Goal: Task Accomplishment & Management: Complete application form

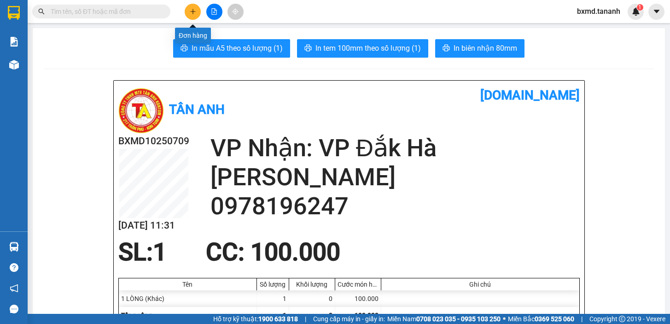
click at [194, 9] on icon "plus" at bounding box center [193, 11] width 6 height 6
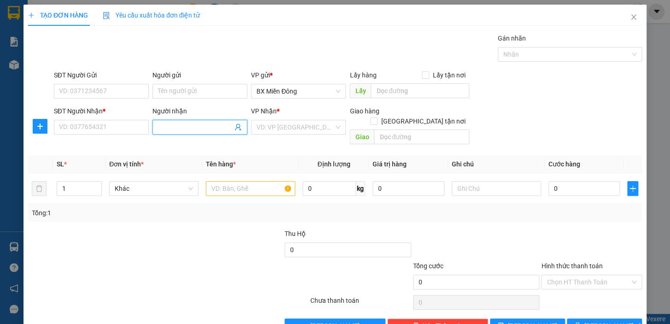
click at [190, 129] on input "Người nhận" at bounding box center [195, 127] width 75 height 10
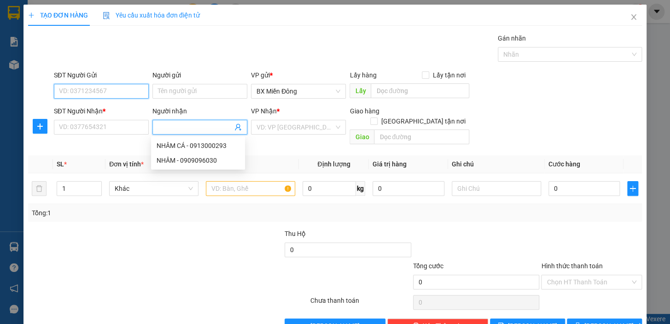
click at [109, 92] on input "SĐT Người Gửi" at bounding box center [101, 91] width 95 height 15
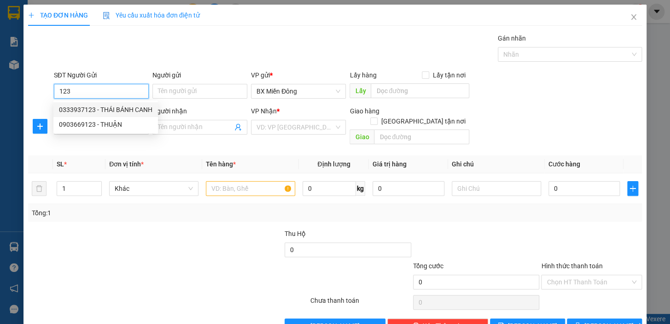
click at [124, 104] on div "0333937123 - THÁI BÁNH CANH" at bounding box center [105, 109] width 105 height 15
type input "0333937123"
type input "THÁI BÁNH CANH"
type input "0975807832"
type input "NGA BỘT"
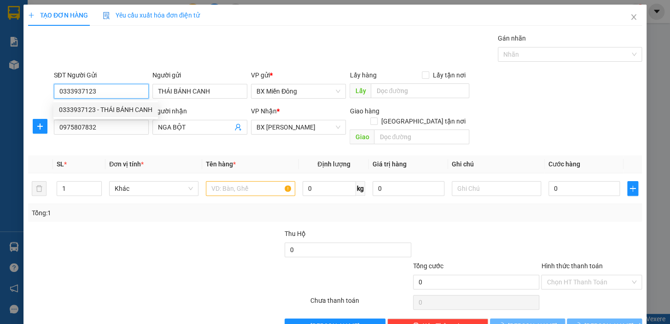
type input "70.000"
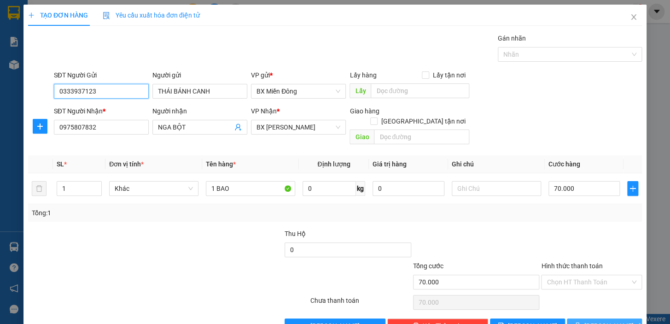
type input "0333937123"
click at [604, 321] on span "[PERSON_NAME] và In" at bounding box center [616, 326] width 64 height 10
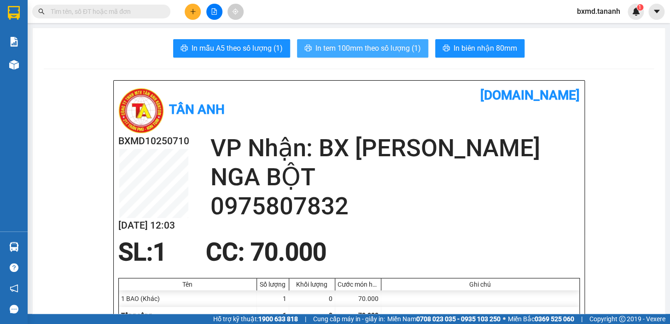
click at [351, 40] on button "In tem 100mm theo số lượng (1)" at bounding box center [362, 48] width 131 height 18
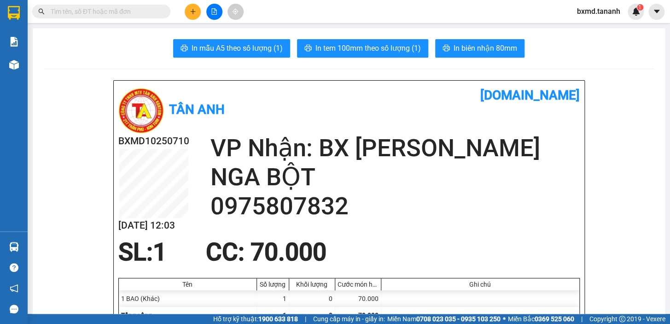
click at [95, 6] on input "text" at bounding box center [105, 11] width 109 height 10
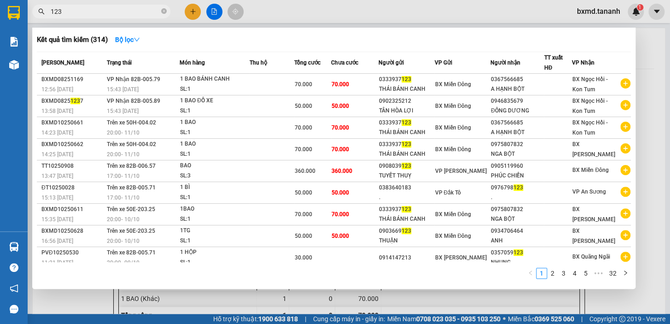
type input "123"
click at [360, 7] on div at bounding box center [335, 162] width 670 height 324
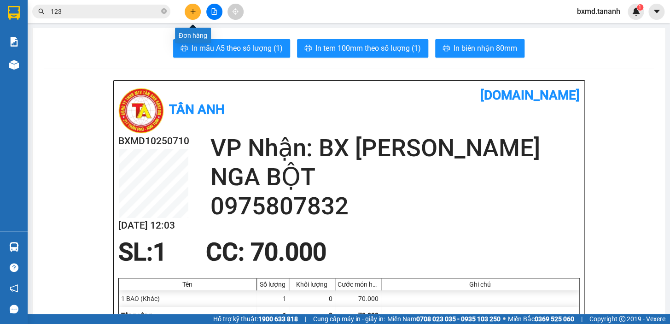
click at [192, 13] on icon "plus" at bounding box center [193, 11] width 6 height 6
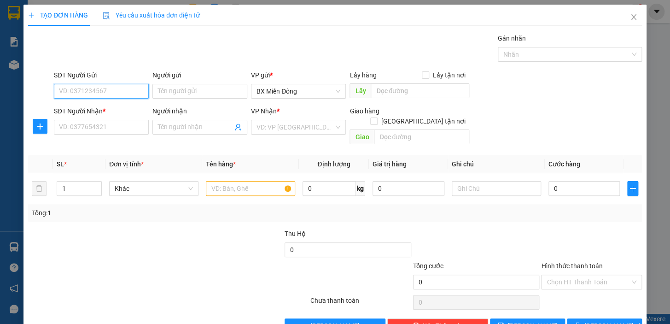
click at [97, 93] on input "SĐT Người Gửi" at bounding box center [101, 91] width 95 height 15
click at [120, 114] on div "0333937123 - THÁI BÁNH CANH" at bounding box center [105, 110] width 93 height 10
type input "0333937123"
type input "THÁI BÁNH CANH"
type input "0975807832"
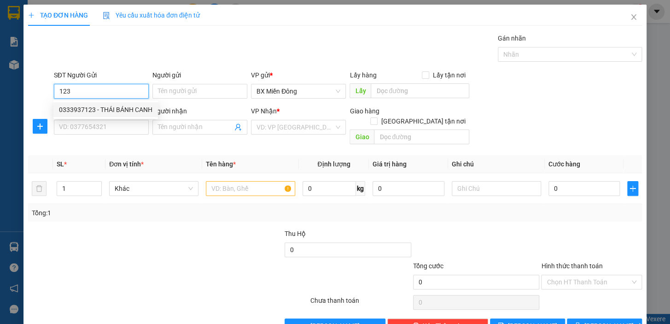
type input "NGA BỘT"
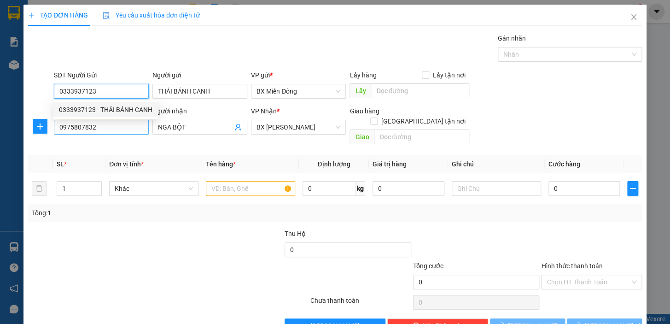
type input "70.000"
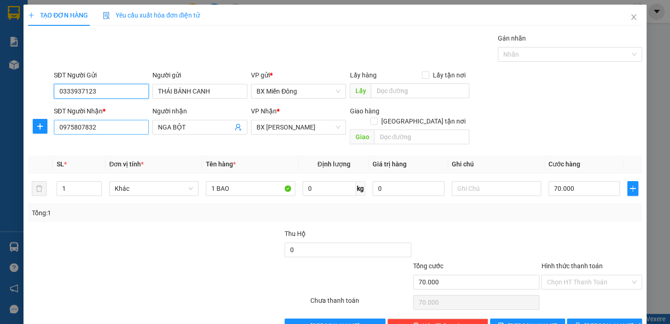
type input "0333937123"
click at [109, 126] on input "0975807832" at bounding box center [101, 127] width 95 height 15
type input "0"
click at [331, 126] on span "BX [PERSON_NAME]" at bounding box center [299, 127] width 84 height 14
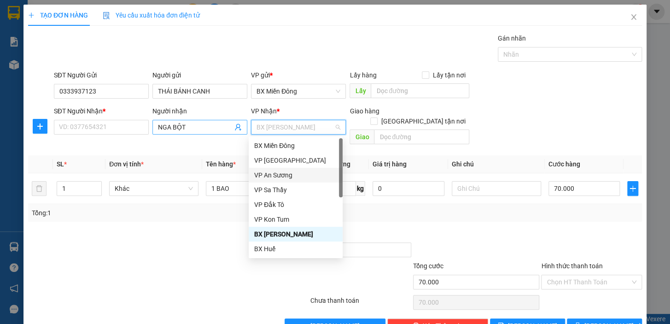
click at [199, 123] on input "NGA BỘT" at bounding box center [195, 127] width 75 height 10
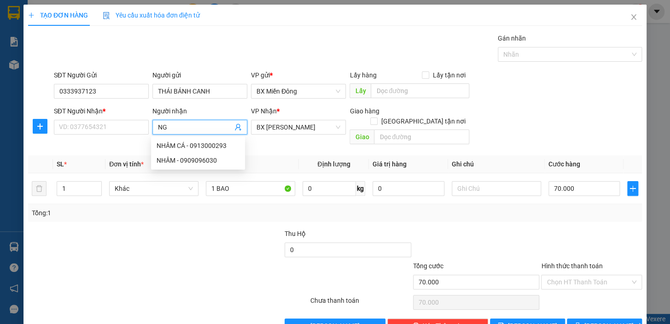
type input "N"
type input "A HẠNH"
click at [191, 161] on div "A HẠNH BỘT - 0367566685" at bounding box center [212, 160] width 111 height 10
type input "0367566685"
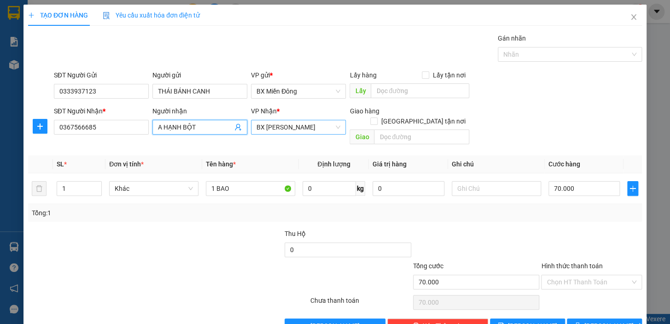
click at [335, 125] on span "BX [PERSON_NAME]" at bounding box center [299, 127] width 84 height 14
type input "A HẠNH BỘT"
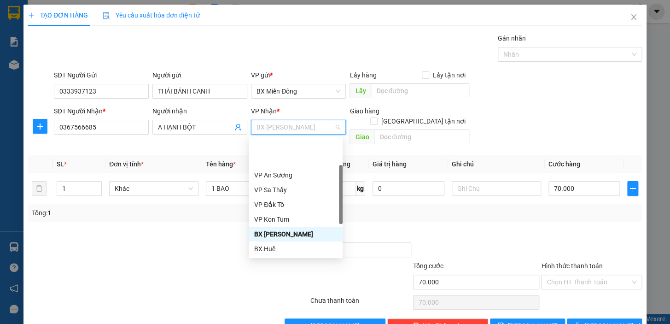
scroll to position [83, 0]
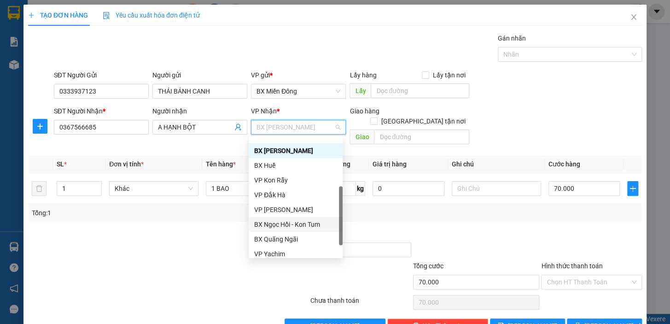
click at [292, 226] on div "BX Ngọc Hồi - Kon Tum" at bounding box center [295, 224] width 83 height 10
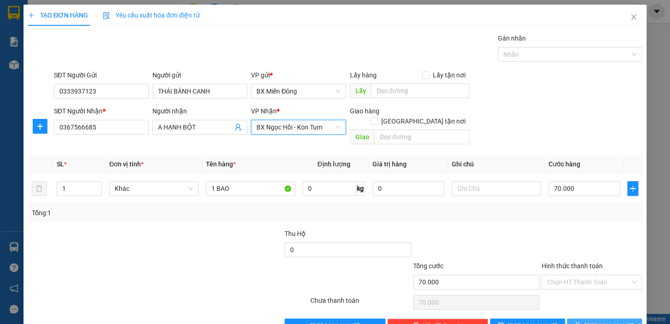
click at [605, 321] on span "[PERSON_NAME] và In" at bounding box center [616, 326] width 64 height 10
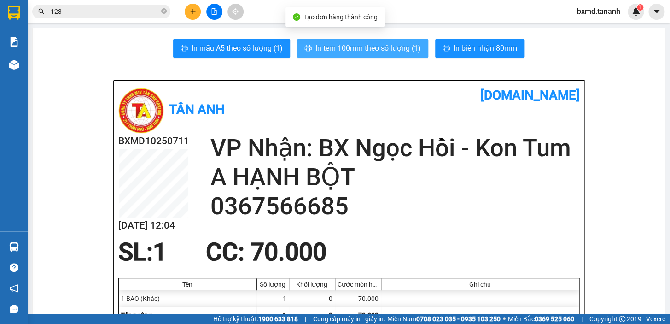
click at [336, 46] on span "In tem 100mm theo số lượng (1)" at bounding box center [367, 48] width 105 height 12
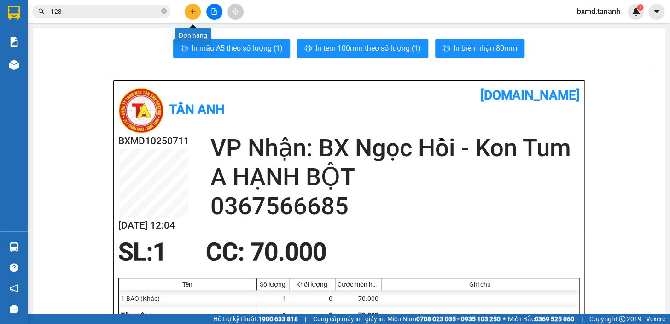
click at [190, 8] on icon "plus" at bounding box center [193, 11] width 6 height 6
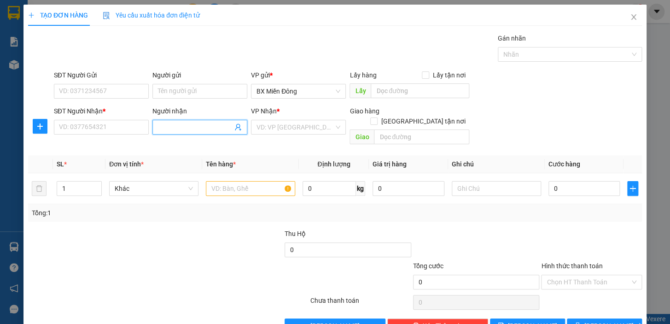
click at [184, 130] on input "Người nhận" at bounding box center [195, 127] width 75 height 10
type input "N"
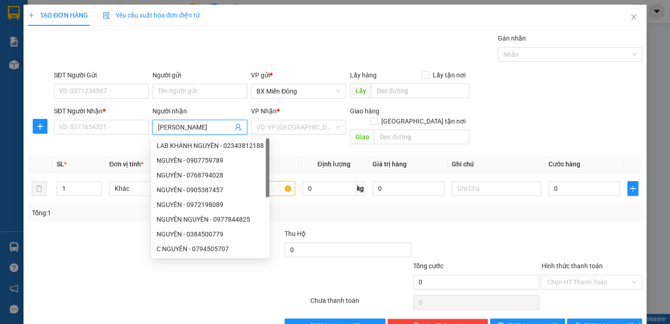
type input "[PERSON_NAME]"
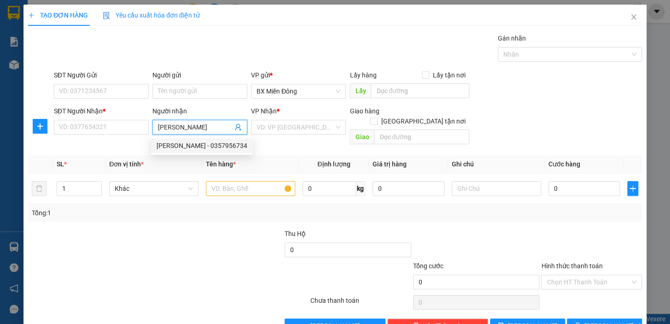
click at [247, 149] on div "[PERSON_NAME] - 0357956734" at bounding box center [202, 145] width 91 height 10
type input "0357956734"
type input "[PERSON_NAME]"
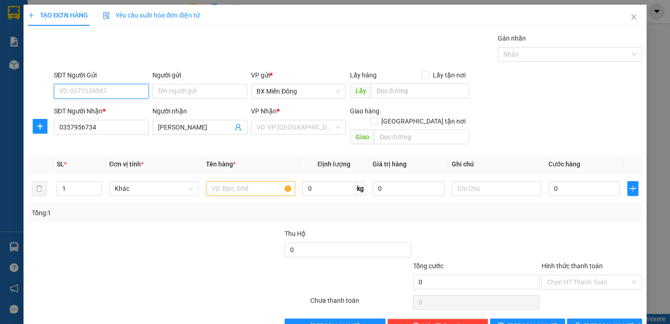
click at [141, 92] on input "SĐT Người Gửi" at bounding box center [101, 91] width 95 height 15
click at [167, 90] on input "Người gửi" at bounding box center [199, 91] width 95 height 15
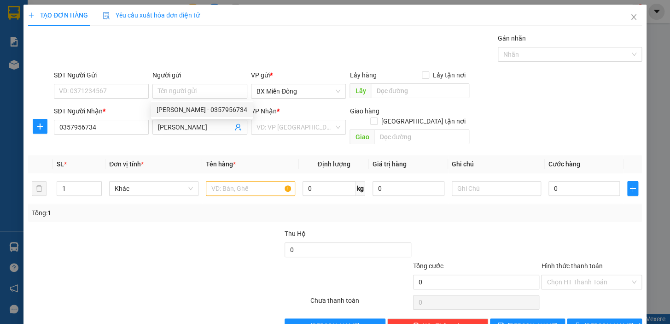
click at [111, 99] on div "SĐT Người Gửi VD: 0371234567" at bounding box center [101, 86] width 95 height 32
click at [116, 89] on input "SĐT Người Gửi" at bounding box center [101, 91] width 95 height 15
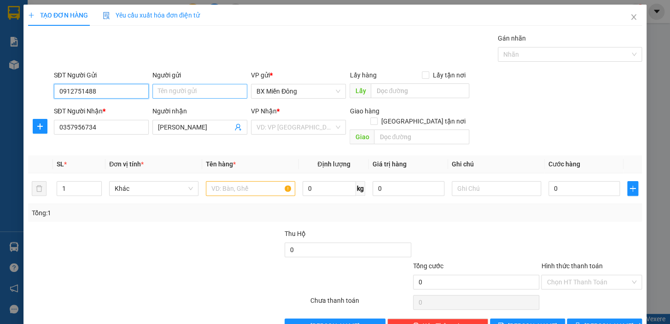
type input "0912751488"
click at [173, 93] on input "Người gửi" at bounding box center [199, 91] width 95 height 15
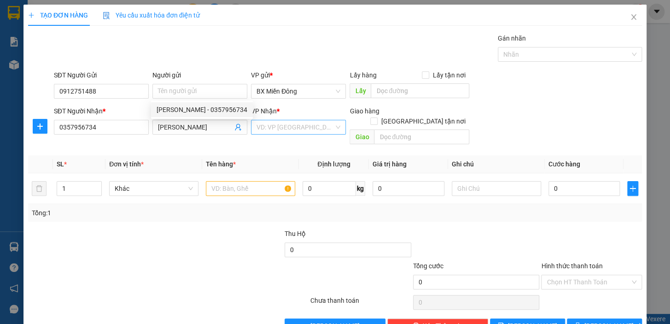
click at [294, 125] on input "search" at bounding box center [295, 127] width 77 height 14
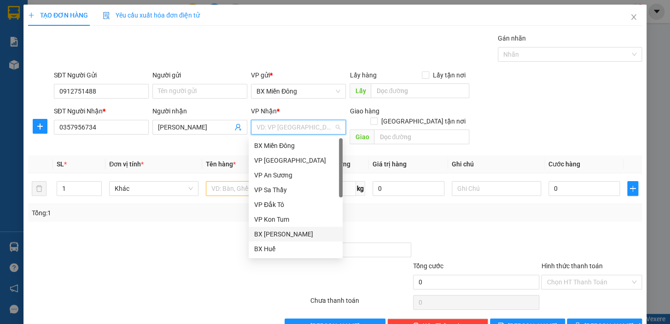
click at [300, 232] on div "BX [PERSON_NAME]" at bounding box center [295, 234] width 83 height 10
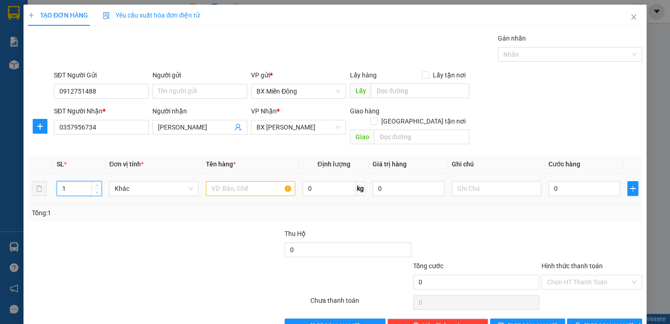
click at [76, 184] on input "1" at bounding box center [79, 188] width 44 height 14
type input "3"
click at [265, 181] on input "text" at bounding box center [250, 188] width 89 height 15
type input "3 TG"
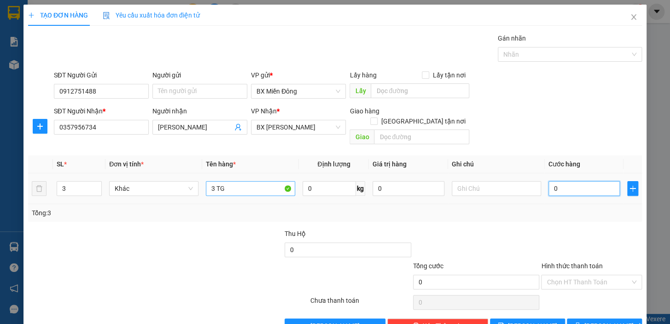
type input "3"
type input "30"
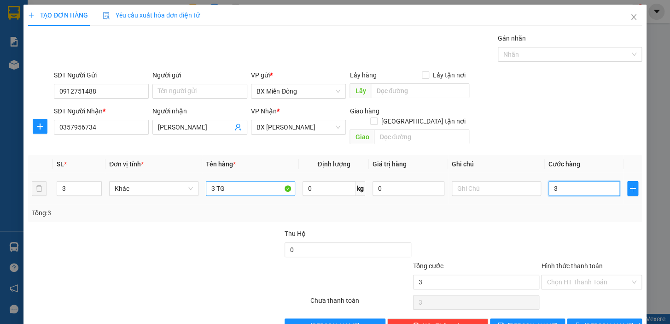
type input "30"
type input "300"
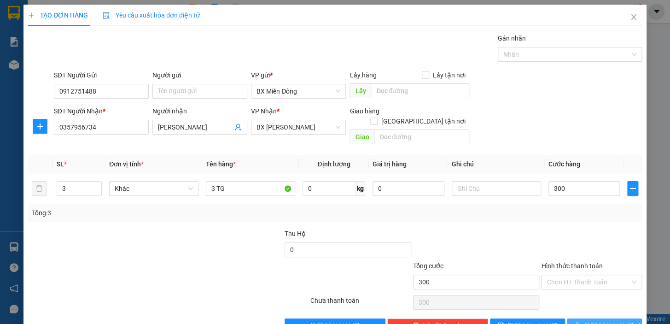
type input "300.000"
click at [606, 321] on span "[PERSON_NAME] và In" at bounding box center [616, 326] width 64 height 10
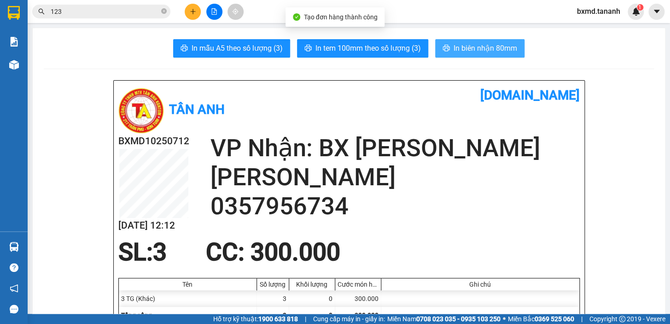
click at [475, 55] on button "In biên nhận 80mm" at bounding box center [479, 48] width 89 height 18
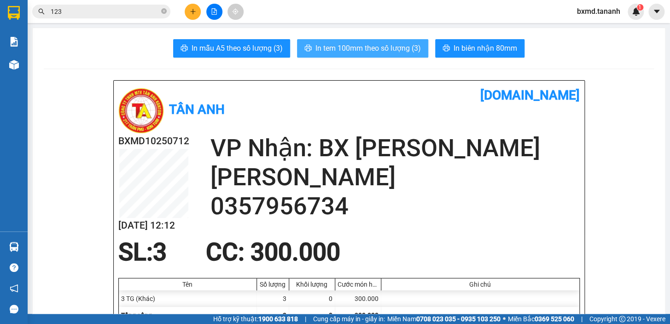
click at [395, 55] on button "In tem 100mm theo số lượng (3)" at bounding box center [362, 48] width 131 height 18
click at [394, 51] on span "In tem 100mm theo số lượng (3)" at bounding box center [367, 48] width 105 height 12
